Goal: Task Accomplishment & Management: Use online tool/utility

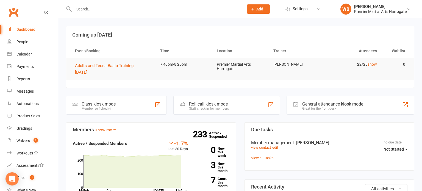
click at [87, 76] on td "Adults and Teens Basic Training [DATE]" at bounding box center [112, 69] width 85 height 22
click at [88, 73] on span "Adults and Teens Basic Training [DATE]" at bounding box center [104, 69] width 58 height 12
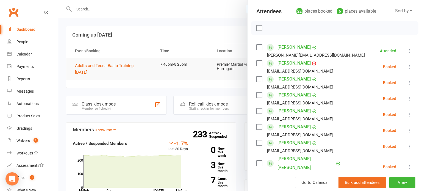
scroll to position [60, 0]
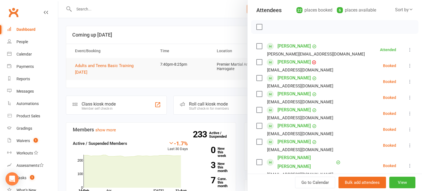
click at [412, 65] on icon at bounding box center [409, 65] width 5 height 5
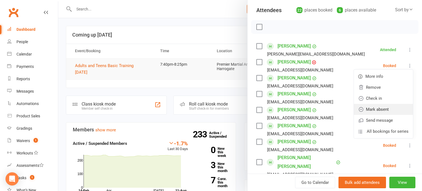
click at [392, 107] on link "Mark absent" at bounding box center [383, 109] width 59 height 11
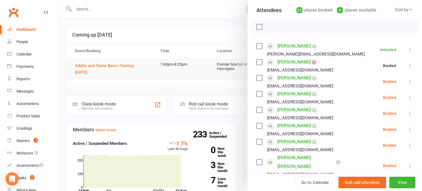
click at [411, 80] on icon at bounding box center [409, 81] width 5 height 5
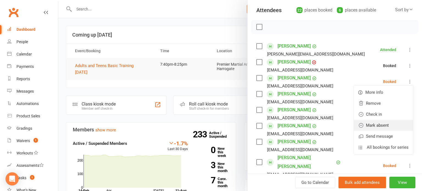
click at [394, 126] on link "Mark absent" at bounding box center [383, 125] width 59 height 11
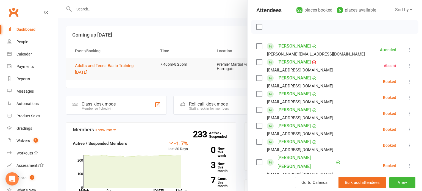
click at [411, 99] on icon at bounding box center [409, 97] width 5 height 5
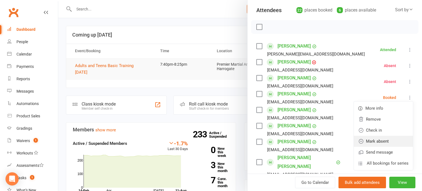
click at [395, 144] on link "Mark absent" at bounding box center [383, 141] width 59 height 11
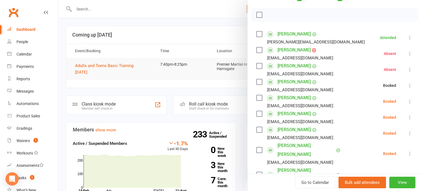
scroll to position [75, 0]
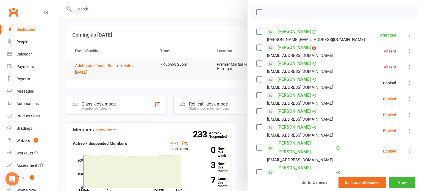
click at [411, 99] on icon at bounding box center [409, 98] width 5 height 5
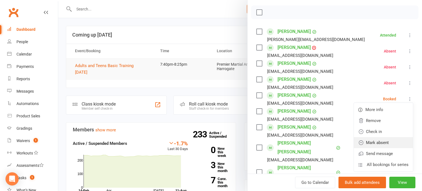
click at [397, 144] on link "Mark absent" at bounding box center [383, 142] width 59 height 11
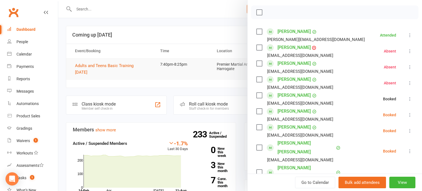
click at [412, 115] on button at bounding box center [409, 115] width 7 height 7
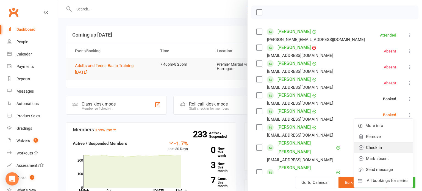
click at [395, 146] on link "Check in" at bounding box center [383, 147] width 59 height 11
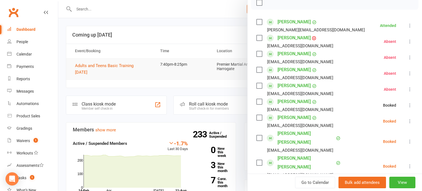
scroll to position [85, 0]
click at [412, 121] on button at bounding box center [409, 121] width 7 height 7
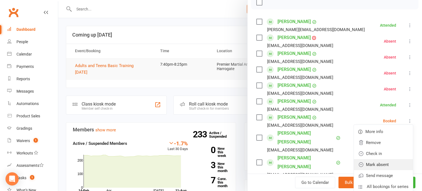
click at [393, 163] on link "Mark absent" at bounding box center [383, 164] width 59 height 11
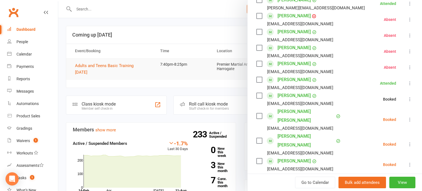
scroll to position [110, 0]
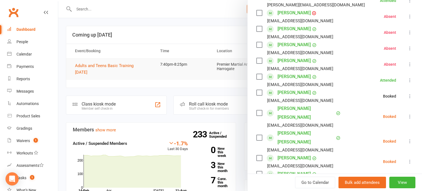
click at [411, 119] on button at bounding box center [409, 116] width 7 height 7
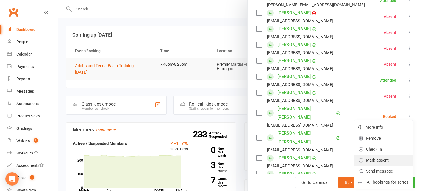
click at [392, 160] on link "Mark absent" at bounding box center [383, 160] width 59 height 11
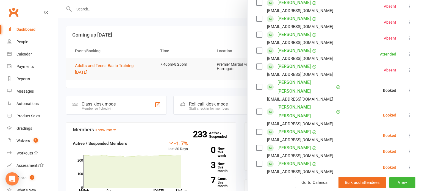
scroll to position [136, 0]
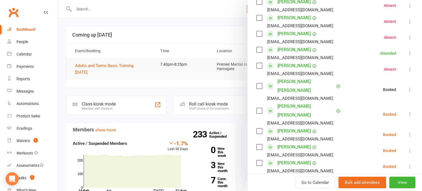
click at [412, 113] on button at bounding box center [409, 114] width 7 height 7
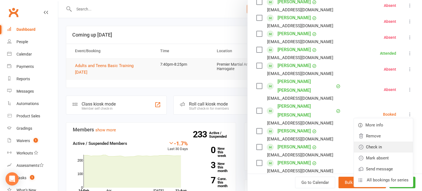
click at [393, 149] on link "Check in" at bounding box center [383, 146] width 59 height 11
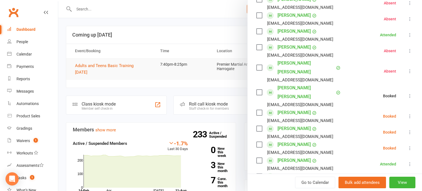
scroll to position [157, 0]
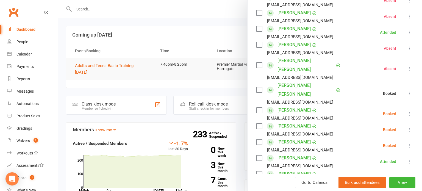
click at [413, 113] on button at bounding box center [409, 113] width 7 height 7
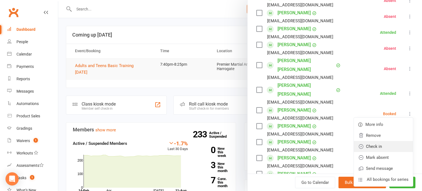
click at [391, 149] on link "Check in" at bounding box center [383, 146] width 59 height 11
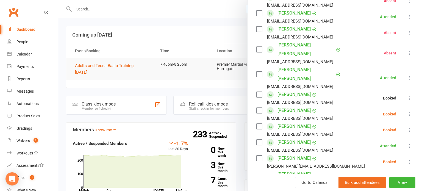
scroll to position [175, 0]
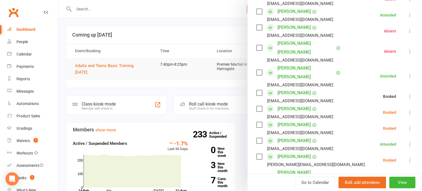
click at [412, 113] on icon at bounding box center [409, 112] width 5 height 5
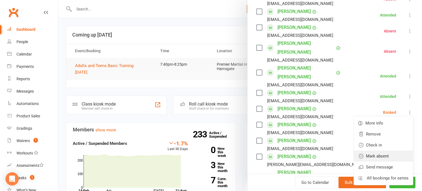
click at [390, 155] on link "Mark absent" at bounding box center [383, 155] width 59 height 11
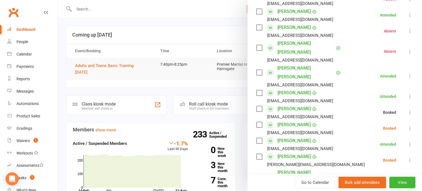
click at [412, 126] on icon at bounding box center [409, 128] width 5 height 5
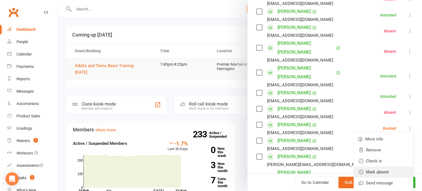
click at [390, 171] on link "Mark absent" at bounding box center [383, 171] width 59 height 11
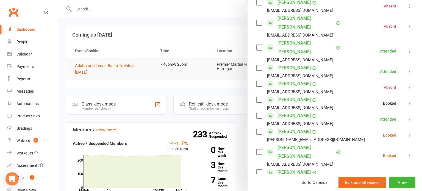
scroll to position [200, 0]
click at [412, 132] on icon at bounding box center [409, 134] width 5 height 5
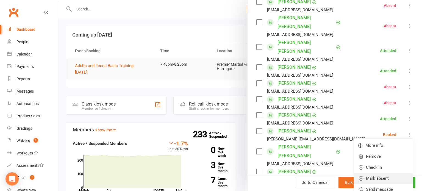
click at [391, 175] on link "Mark absent" at bounding box center [383, 178] width 59 height 11
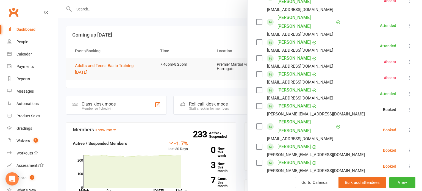
scroll to position [234, 0]
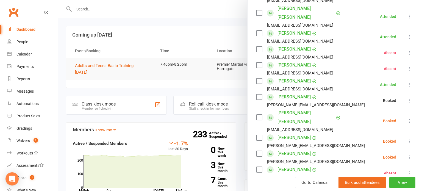
click at [412, 118] on icon at bounding box center [409, 120] width 5 height 5
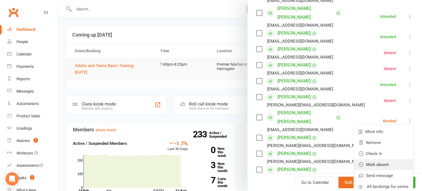
click at [394, 161] on link "Mark absent" at bounding box center [383, 164] width 59 height 11
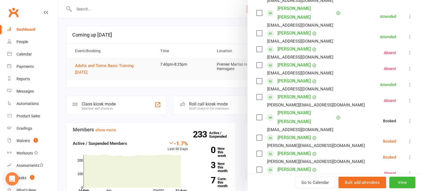
click at [412, 138] on button at bounding box center [409, 141] width 7 height 7
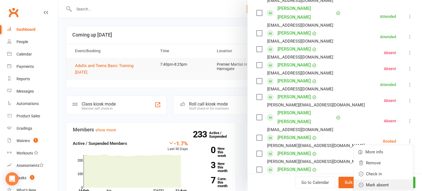
click at [395, 179] on link "Mark absent" at bounding box center [383, 184] width 59 height 11
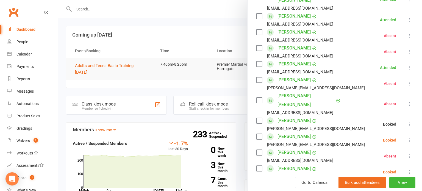
scroll to position [259, 0]
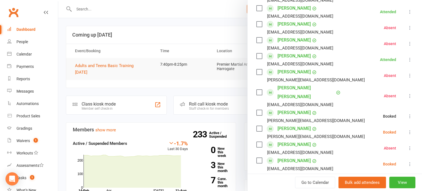
click at [412, 129] on icon at bounding box center [409, 131] width 5 height 5
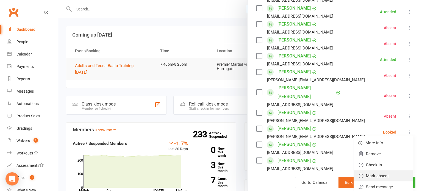
click at [388, 170] on link "Mark absent" at bounding box center [383, 175] width 59 height 11
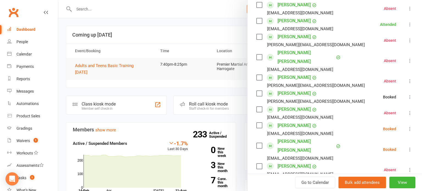
scroll to position [295, 0]
click at [416, 120] on div "Class kiosk mode Roll call 7:40 PM - 8:25 PM, [DATE] with [PERSON_NAME] at Prem…" at bounding box center [334, 9] width 174 height 563
click at [410, 126] on icon at bounding box center [409, 128] width 5 height 5
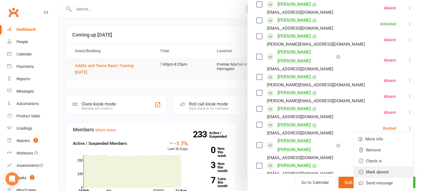
click at [386, 166] on link "Mark absent" at bounding box center [383, 171] width 59 height 11
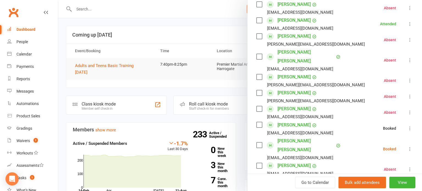
click at [412, 146] on icon at bounding box center [409, 148] width 5 height 5
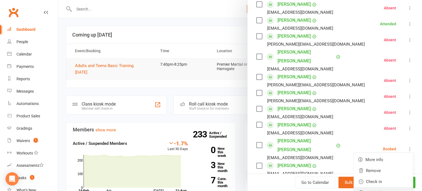
click at [385, 187] on link "Mark absent" at bounding box center [383, 192] width 59 height 11
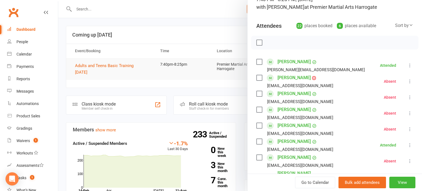
scroll to position [44, 0]
click at [180, 46] on div at bounding box center [240, 95] width 364 height 191
